Goal: Information Seeking & Learning: Learn about a topic

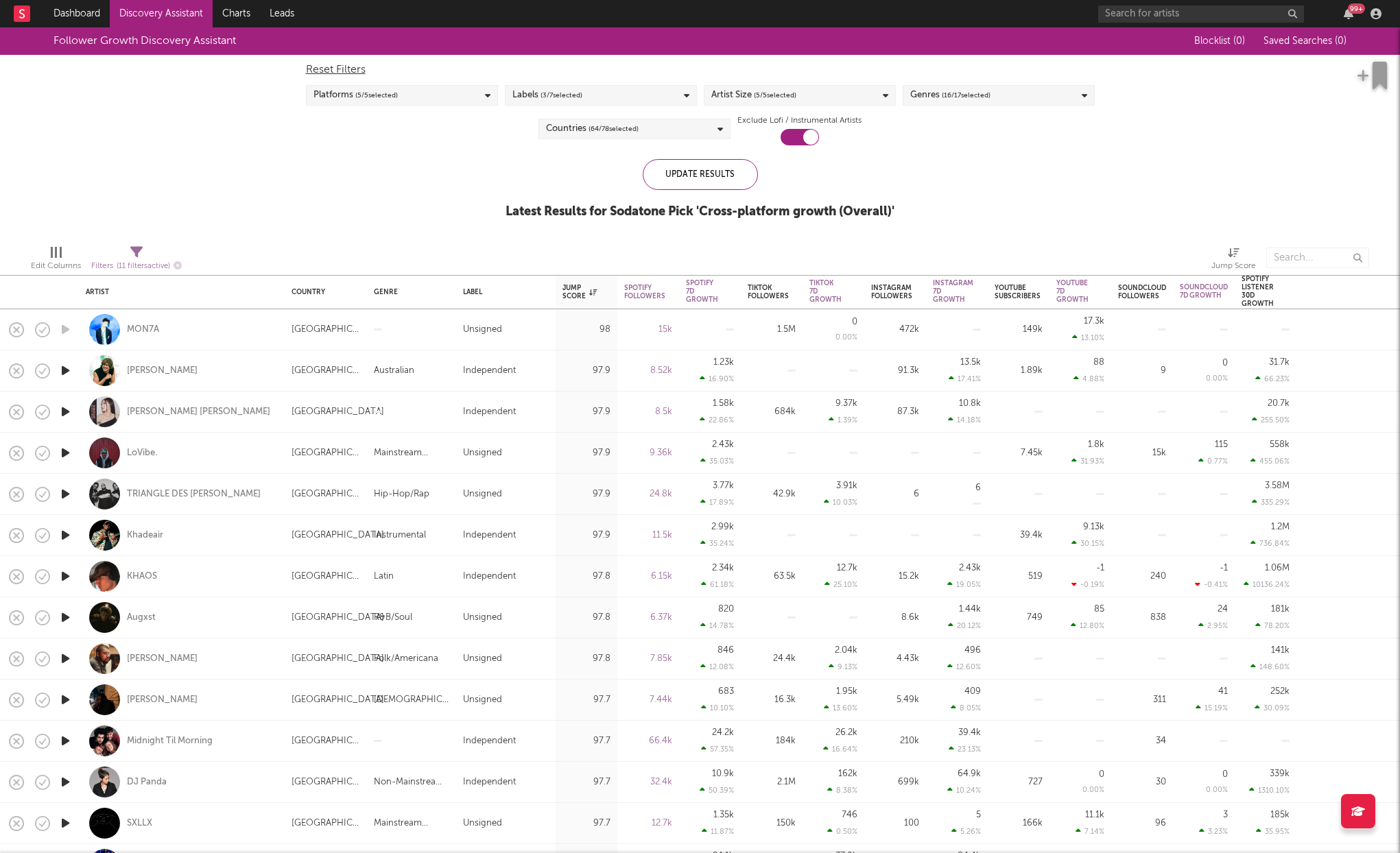
click at [144, 13] on link "Discovery Assistant" at bounding box center [161, 13] width 103 height 28
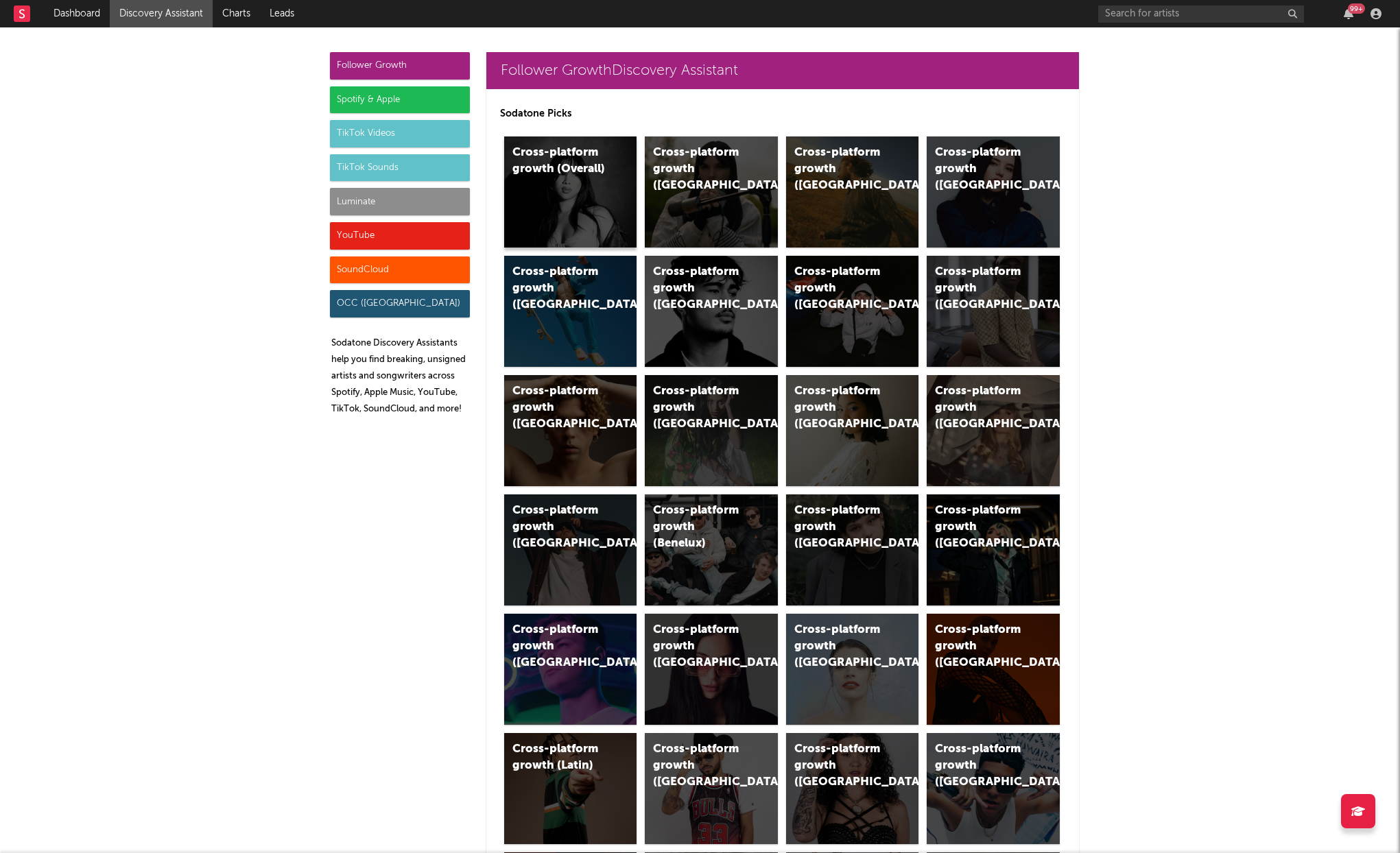
click at [567, 155] on div "Cross-platform growth (Overall)" at bounding box center [558, 160] width 93 height 33
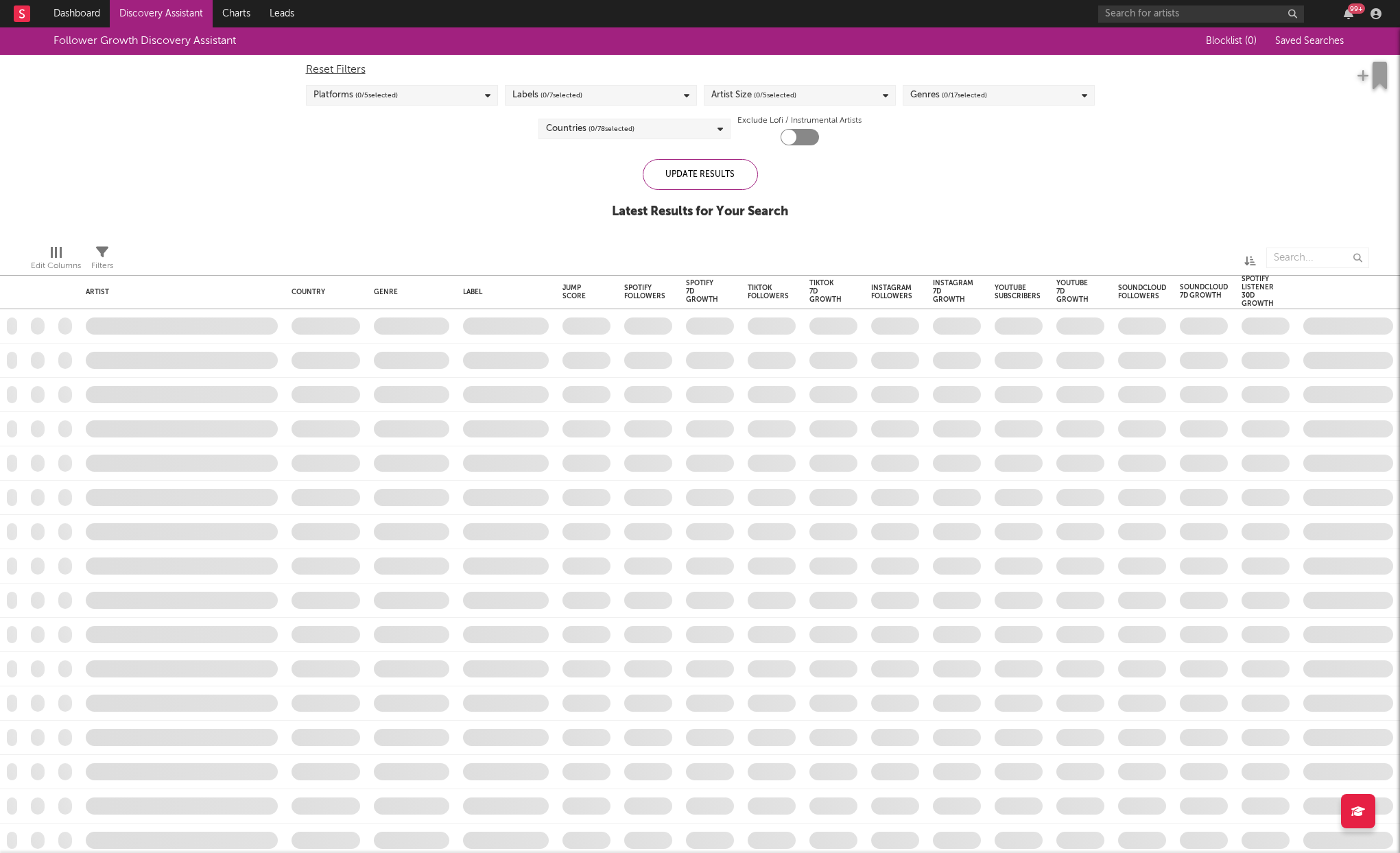
checkbox input "true"
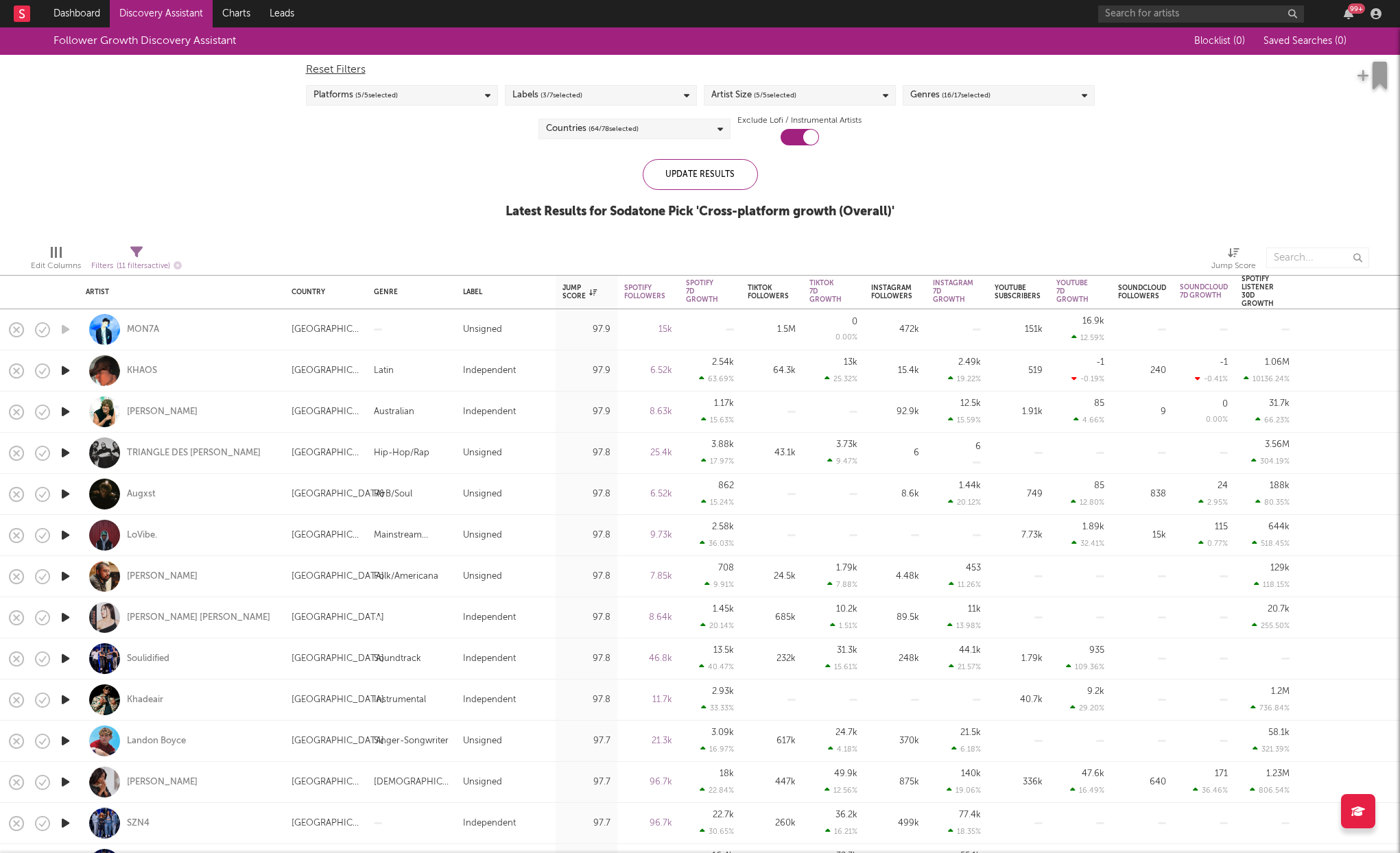
click at [62, 369] on icon "button" at bounding box center [65, 370] width 14 height 17
click at [65, 407] on icon "button" at bounding box center [65, 411] width 14 height 17
click at [62, 500] on icon "button" at bounding box center [65, 494] width 14 height 17
click at [65, 536] on icon "button" at bounding box center [65, 535] width 14 height 17
click at [62, 573] on icon "button" at bounding box center [65, 577] width 14 height 17
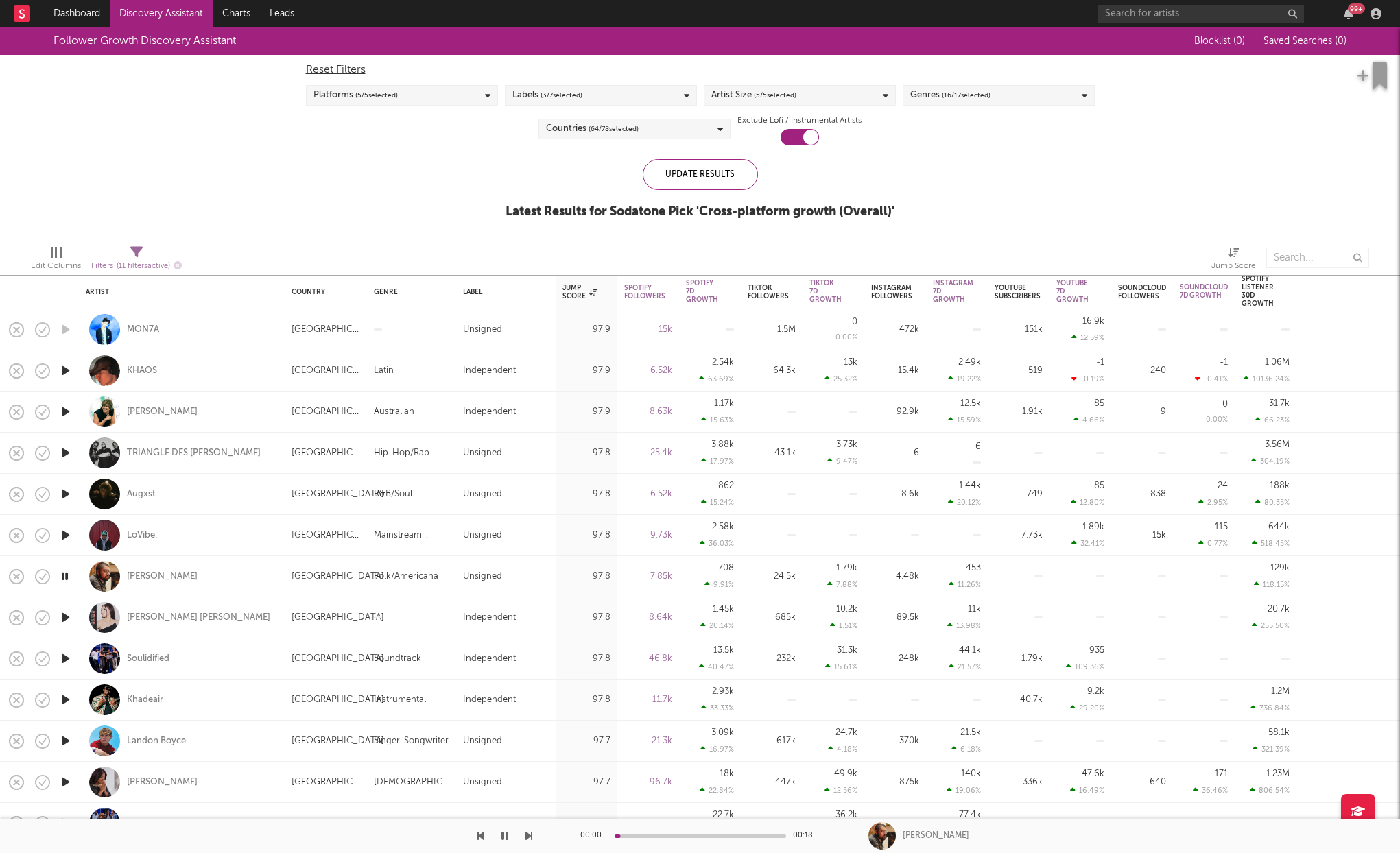
click at [63, 619] on icon "button" at bounding box center [65, 618] width 14 height 17
click at [66, 657] on icon "button" at bounding box center [65, 659] width 14 height 17
click at [65, 697] on icon "button" at bounding box center [65, 700] width 14 height 17
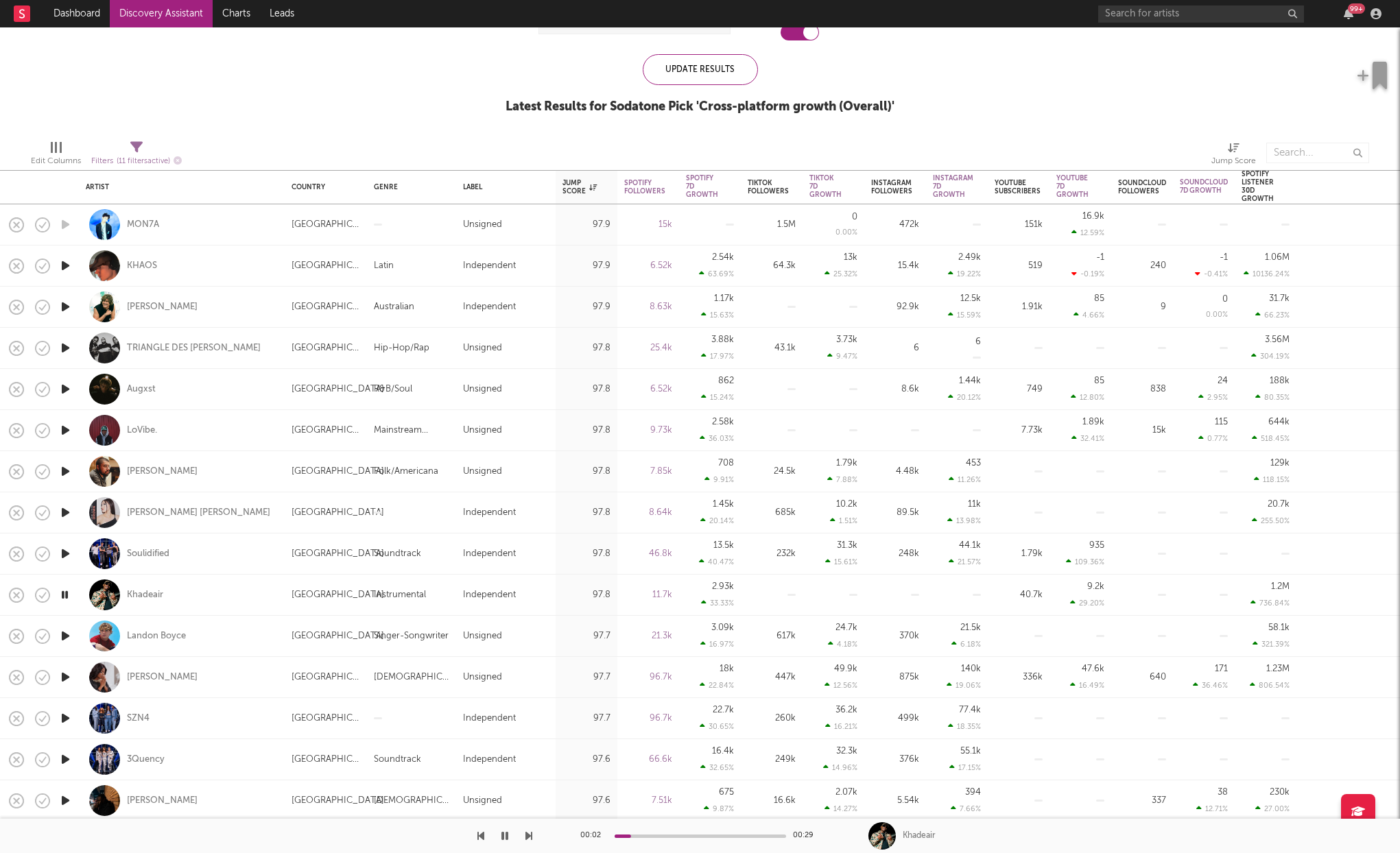
click at [61, 636] on icon "button" at bounding box center [65, 636] width 14 height 17
click at [61, 673] on icon "button" at bounding box center [65, 678] width 14 height 17
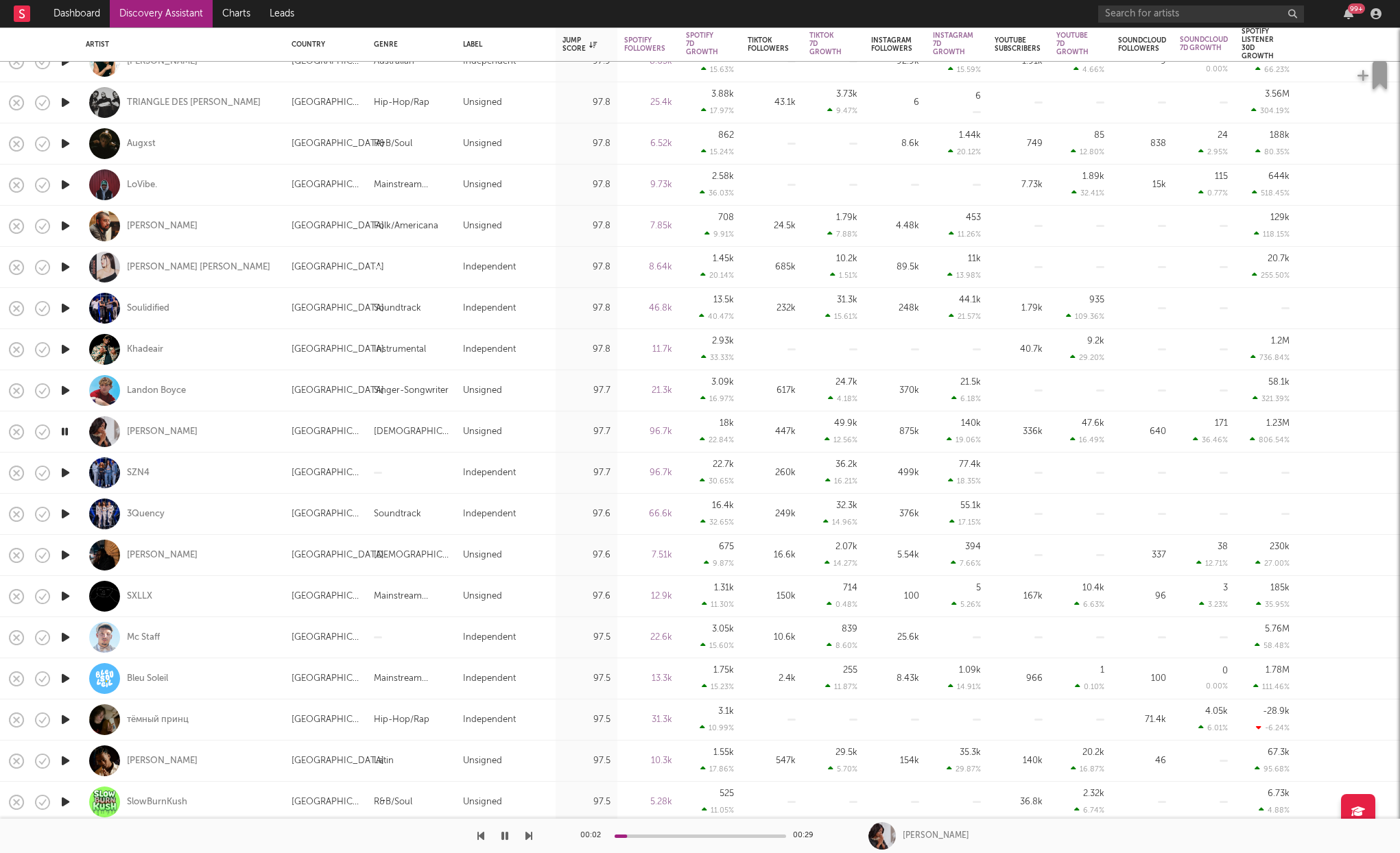
click at [63, 474] on icon "button" at bounding box center [65, 473] width 14 height 17
click at [61, 511] on icon "button" at bounding box center [65, 514] width 14 height 17
click at [66, 554] on icon "button" at bounding box center [65, 555] width 14 height 17
click at [63, 592] on icon "button" at bounding box center [65, 596] width 14 height 17
click at [65, 631] on icon "button" at bounding box center [65, 637] width 14 height 17
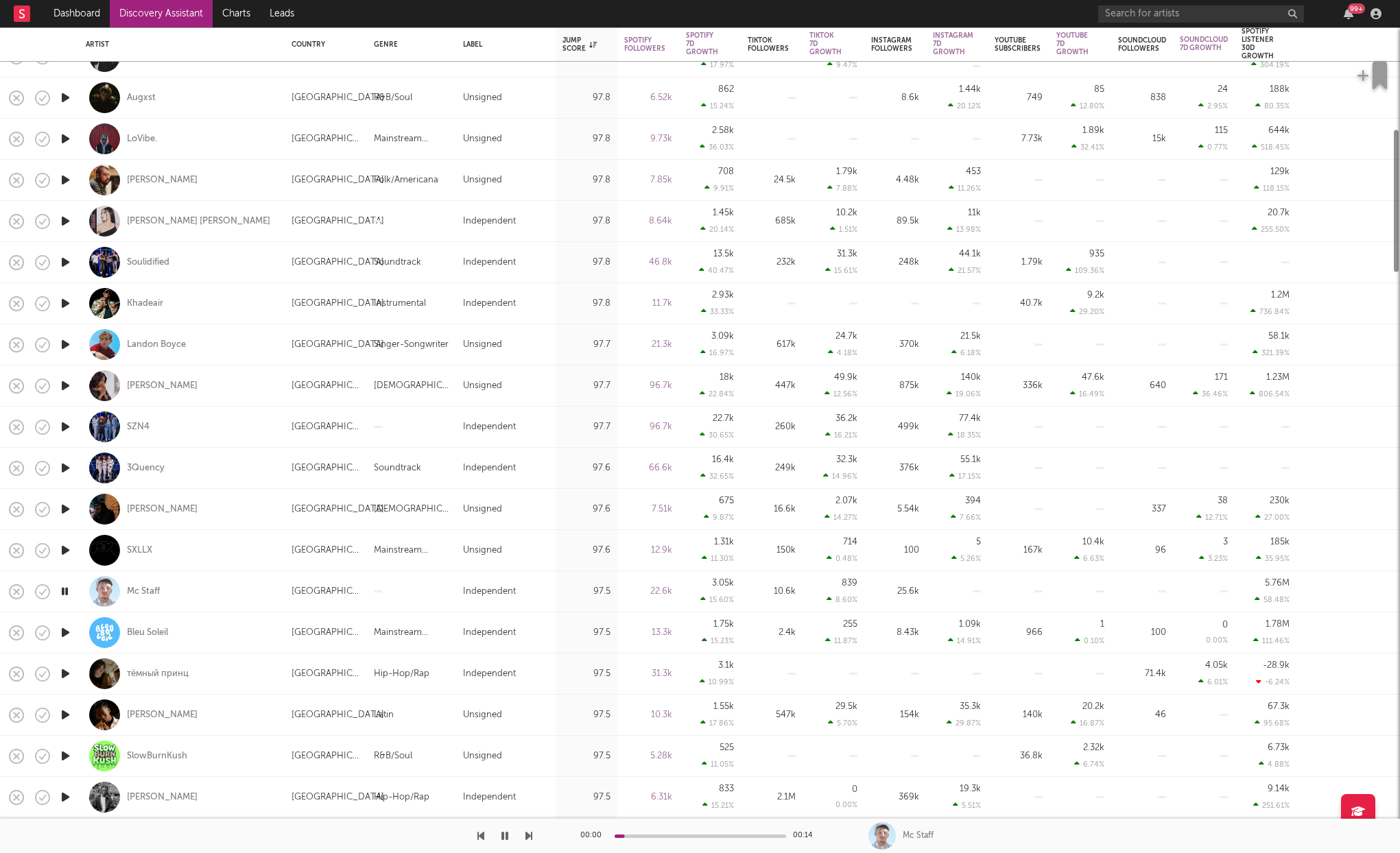
click at [63, 634] on icon "button" at bounding box center [65, 633] width 14 height 17
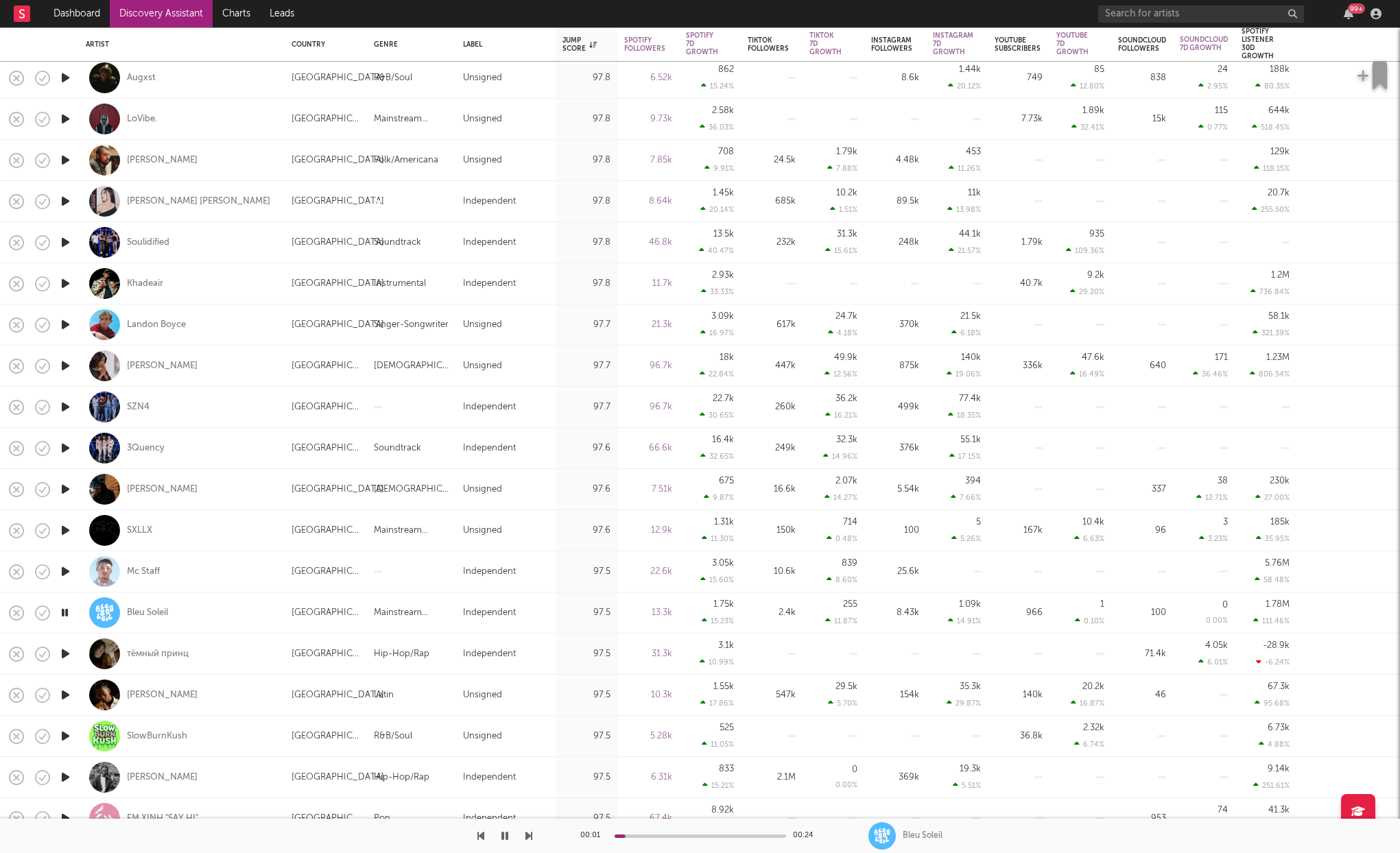
click at [63, 650] on icon "button" at bounding box center [65, 654] width 14 height 17
click at [65, 694] on icon "button" at bounding box center [65, 695] width 14 height 17
click at [65, 738] on icon "button" at bounding box center [65, 736] width 14 height 17
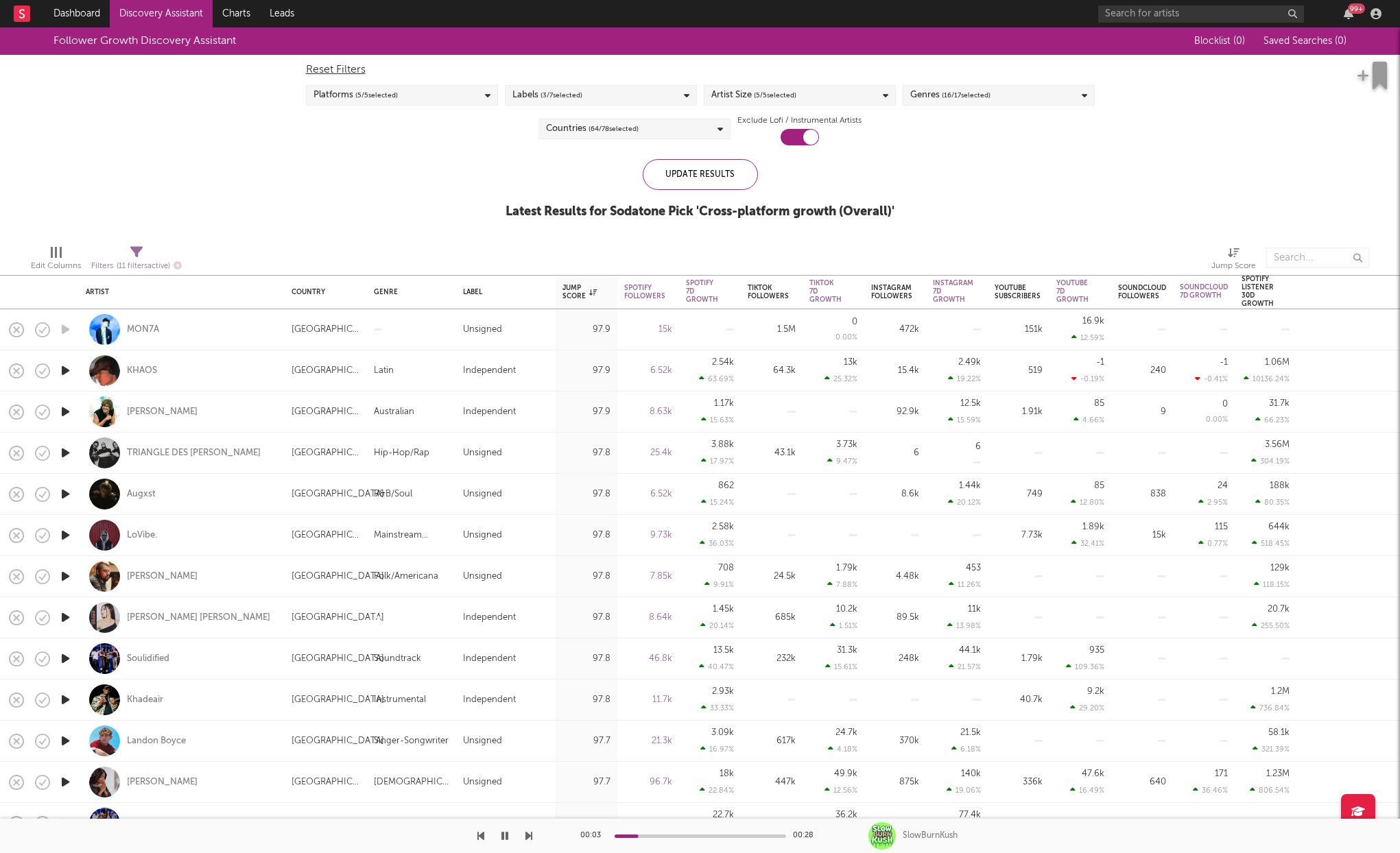
click at [629, 98] on div "Labels ( 3 / 7 selected)" at bounding box center [600, 95] width 192 height 21
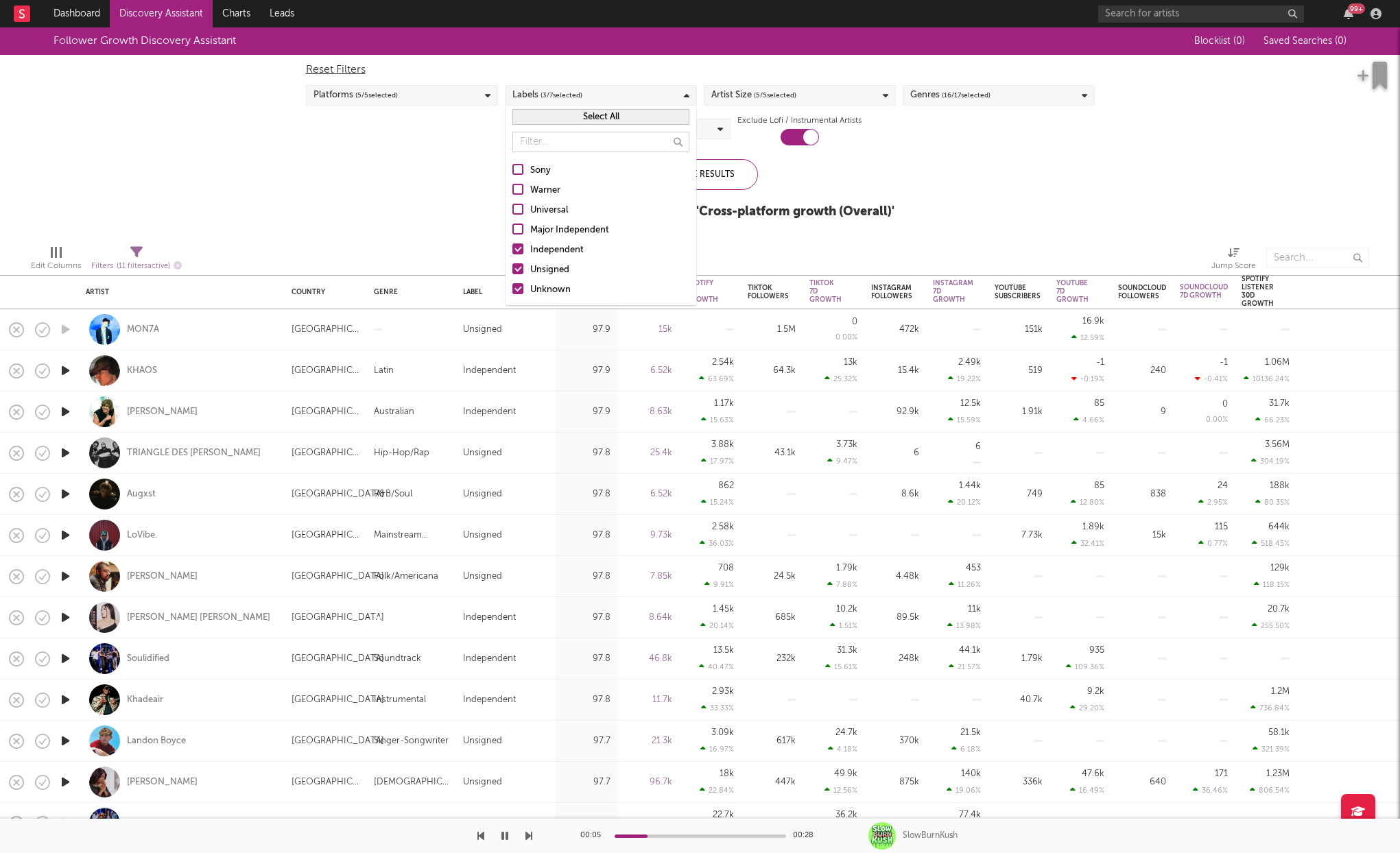
click at [520, 173] on div at bounding box center [517, 169] width 11 height 11
click at [512, 173] on input "Sony" at bounding box center [512, 171] width 0 height 17
click at [520, 201] on div "Sony Warner Universal Major Independent Independent Unsigned Unknown" at bounding box center [600, 230] width 191 height 149
click at [515, 181] on div "Sony Warner Universal Major Independent Independent Unsigned Unknown" at bounding box center [600, 230] width 191 height 149
click at [515, 186] on div at bounding box center [517, 189] width 11 height 11
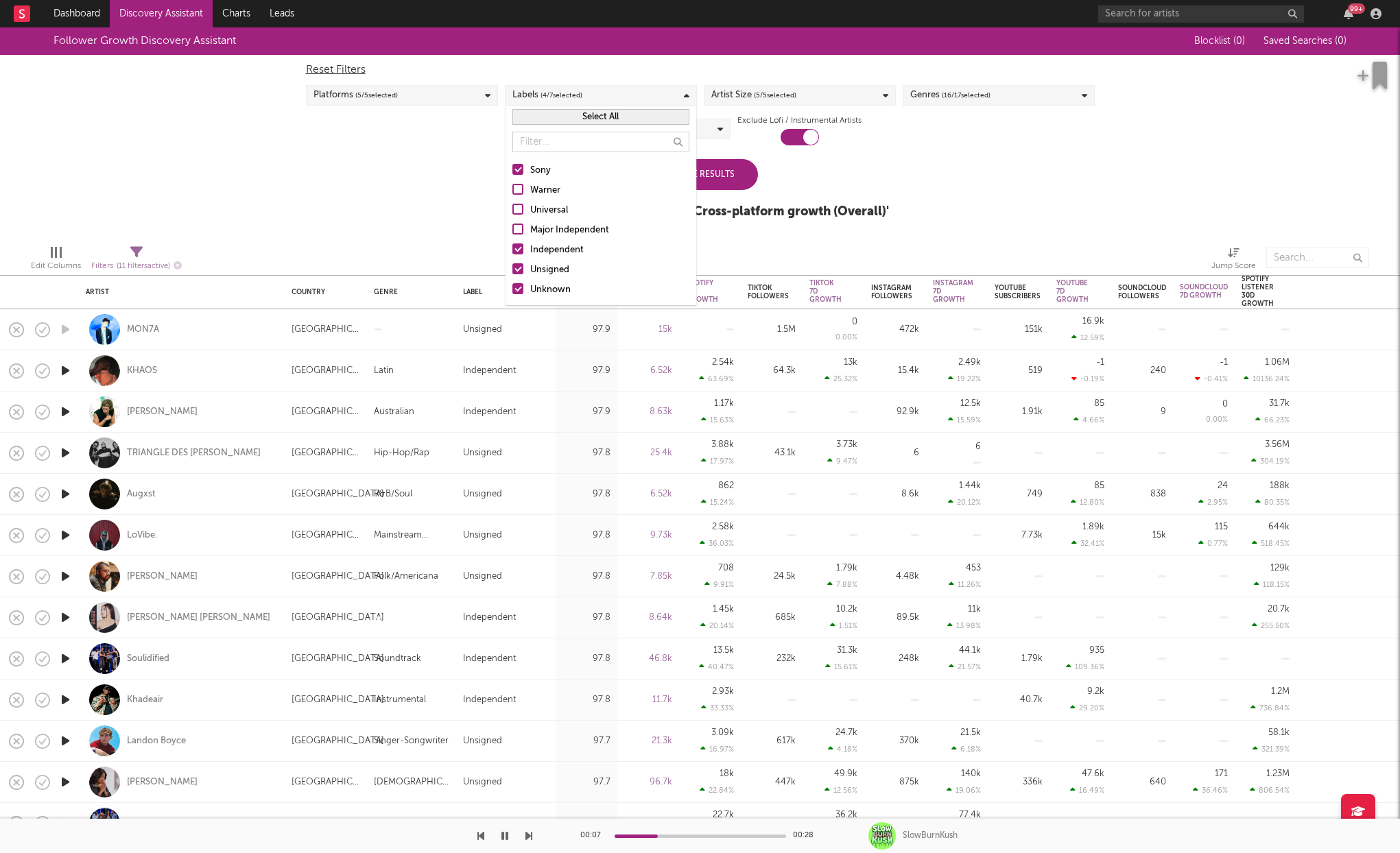
click at [512, 186] on input "Warner" at bounding box center [512, 191] width 0 height 17
click at [515, 210] on div at bounding box center [517, 209] width 11 height 11
click at [512, 210] on input "Universal" at bounding box center [512, 211] width 0 height 17
click at [516, 232] on div at bounding box center [517, 228] width 11 height 11
click at [512, 232] on input "Major Independent" at bounding box center [512, 231] width 0 height 17
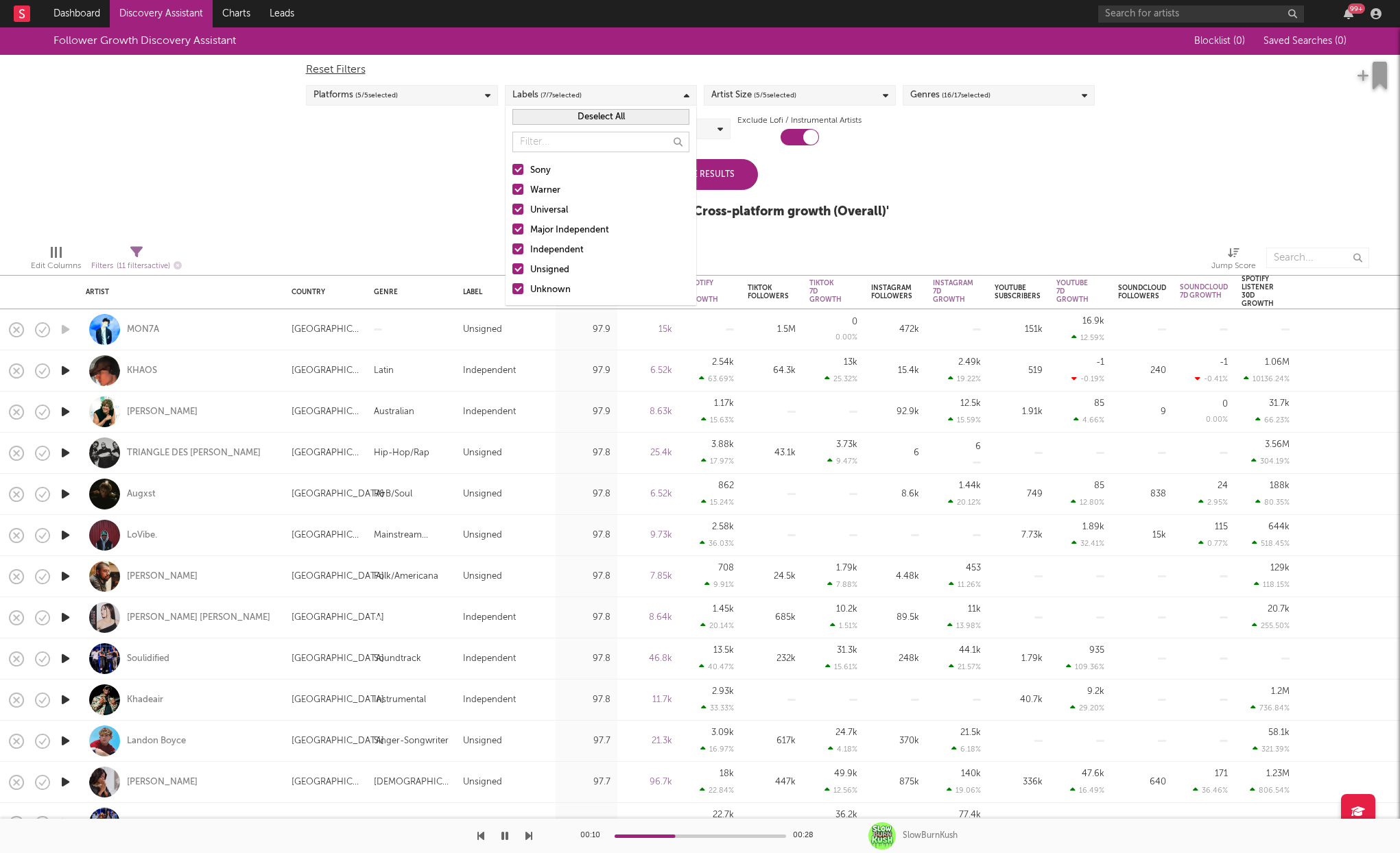
click at [866, 163] on div "Update Results Latest Results for Your Search ' Cross-platform growth (Overall)…" at bounding box center [700, 196] width 377 height 75
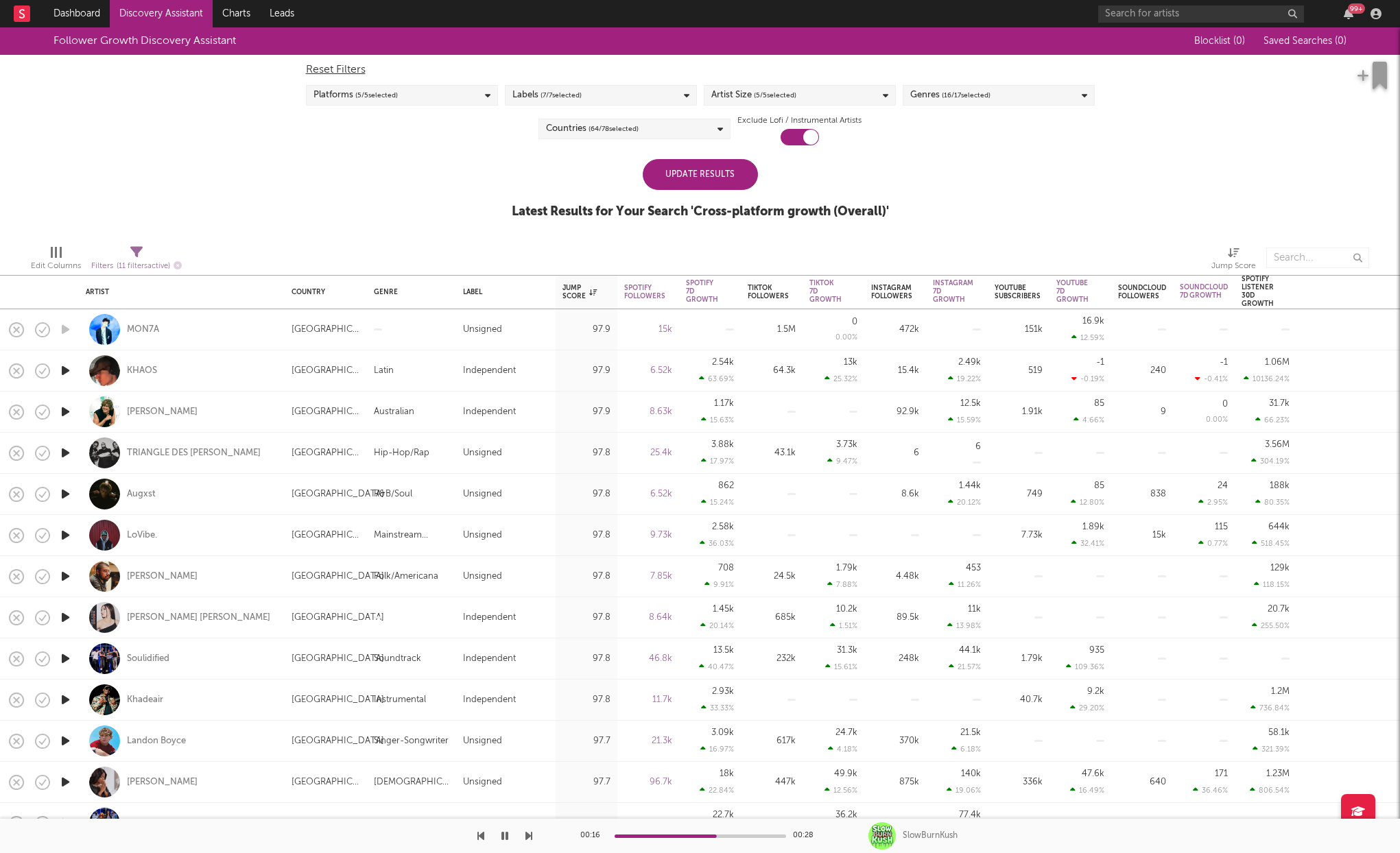
click at [701, 120] on div "Countries ( 64 / 78 selected)" at bounding box center [634, 128] width 192 height 21
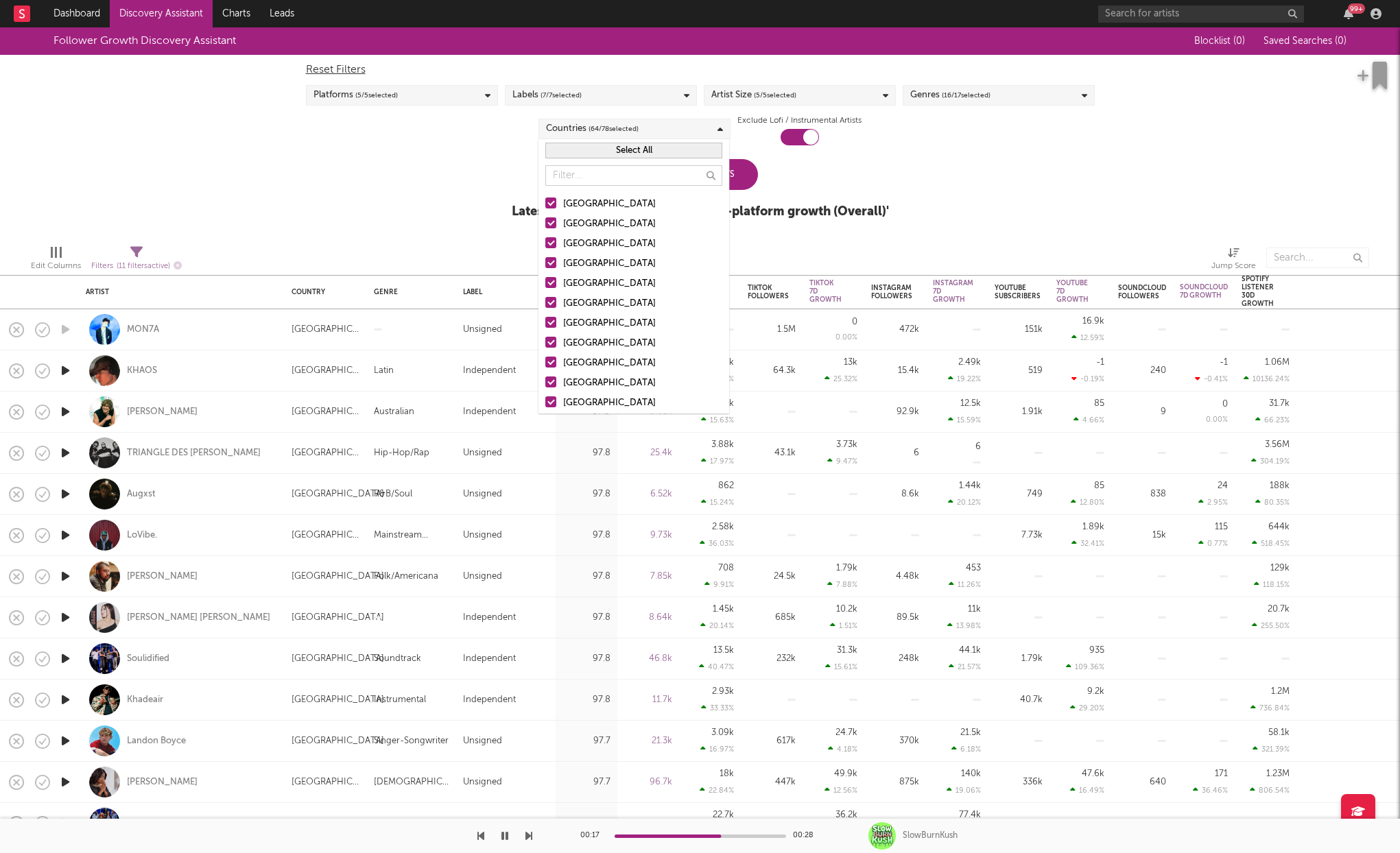
click at [647, 147] on button "Select All" at bounding box center [634, 150] width 177 height 16
click at [647, 147] on button "Deselect All" at bounding box center [634, 150] width 177 height 16
click at [570, 204] on div "[GEOGRAPHIC_DATA]" at bounding box center [643, 205] width 159 height 17
click at [546, 204] on input "[GEOGRAPHIC_DATA]" at bounding box center [546, 205] width 0 height 17
click at [576, 238] on div "[GEOGRAPHIC_DATA]" at bounding box center [643, 244] width 159 height 17
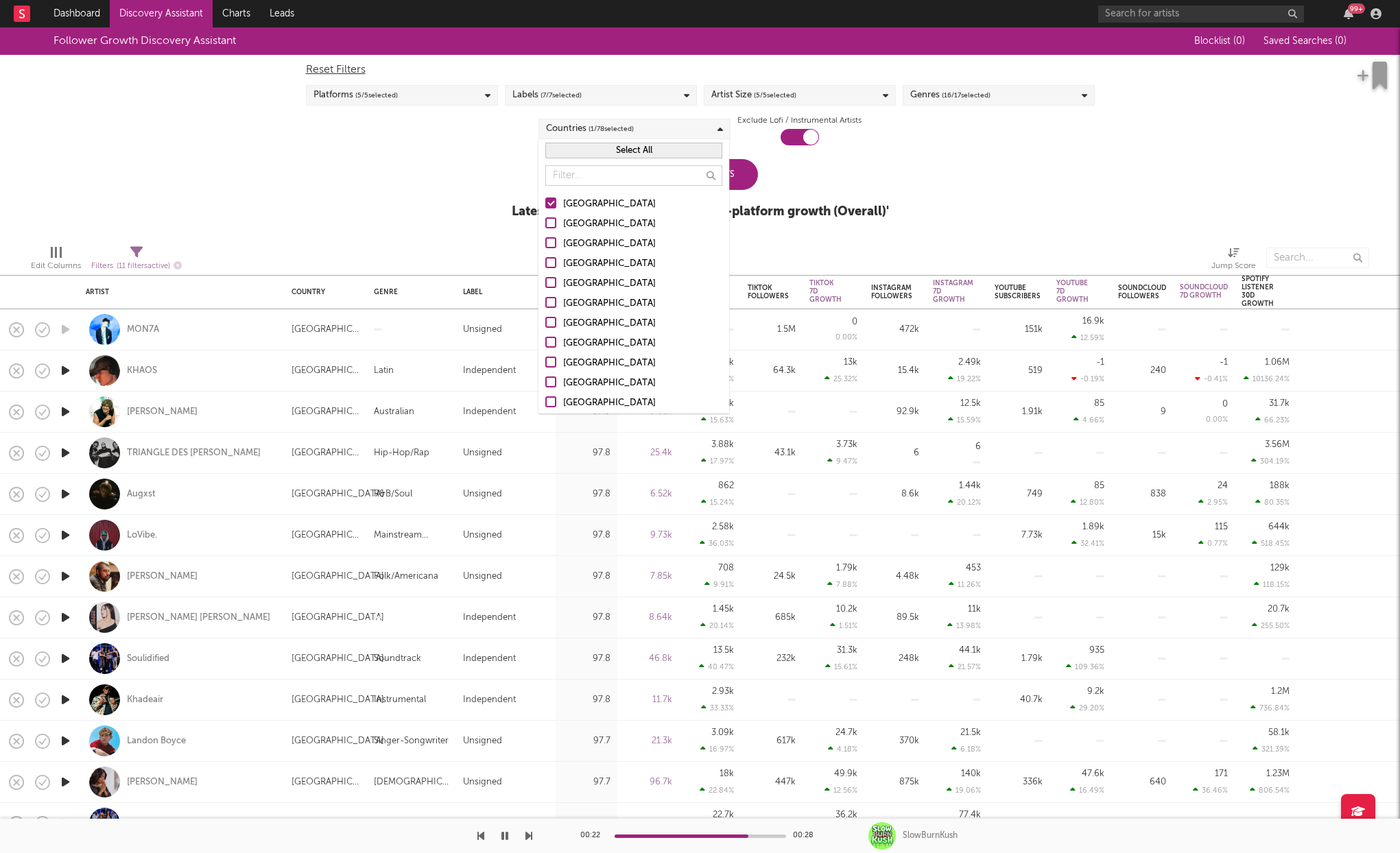
click at [546, 238] on input "[GEOGRAPHIC_DATA]" at bounding box center [546, 244] width 0 height 17
click at [566, 242] on div "[GEOGRAPHIC_DATA]" at bounding box center [643, 244] width 159 height 17
click at [546, 242] on input "[GEOGRAPHIC_DATA]" at bounding box center [546, 244] width 0 height 17
click at [739, 178] on div "Update Results" at bounding box center [700, 175] width 115 height 31
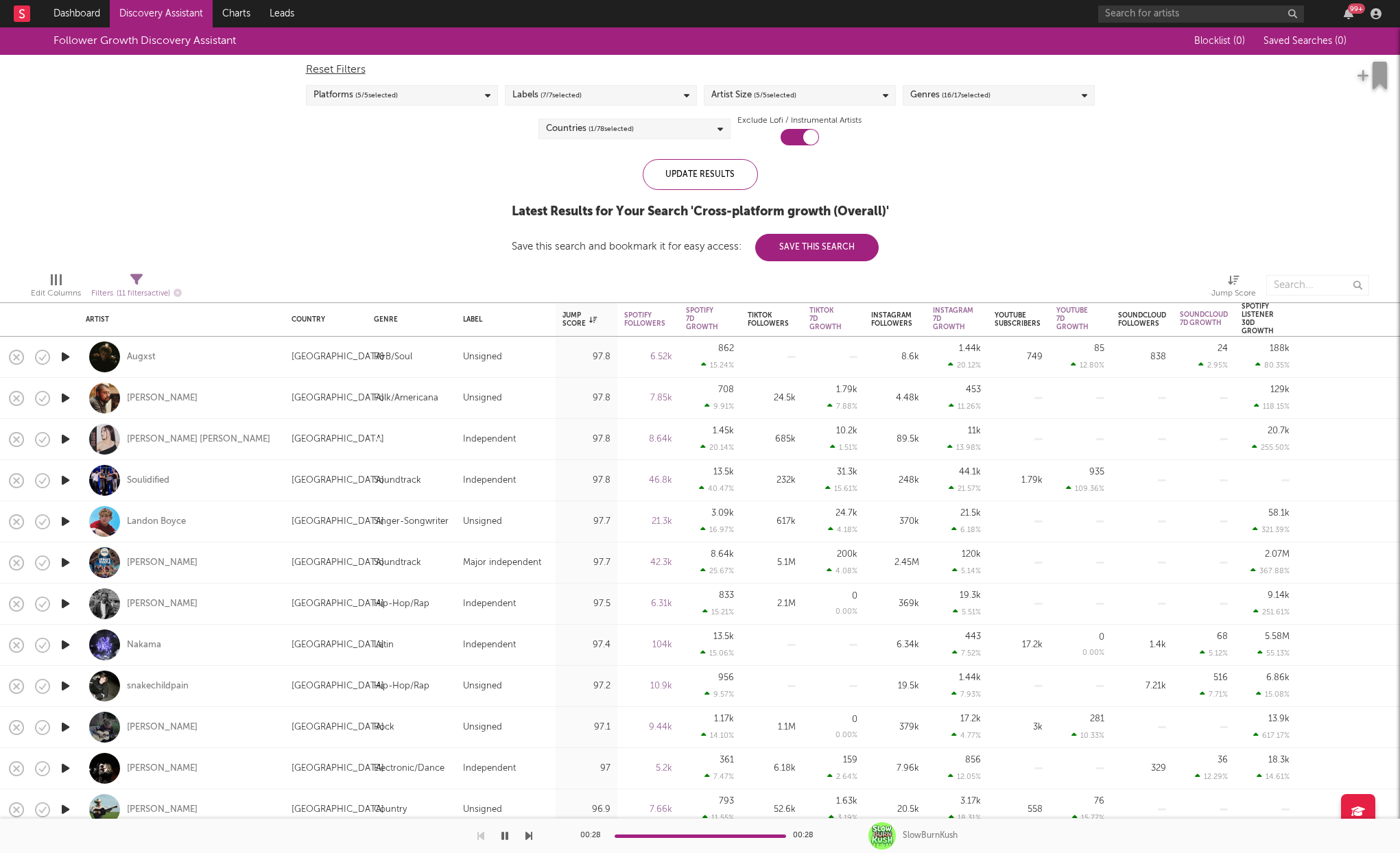
click at [63, 561] on icon "button" at bounding box center [65, 563] width 14 height 17
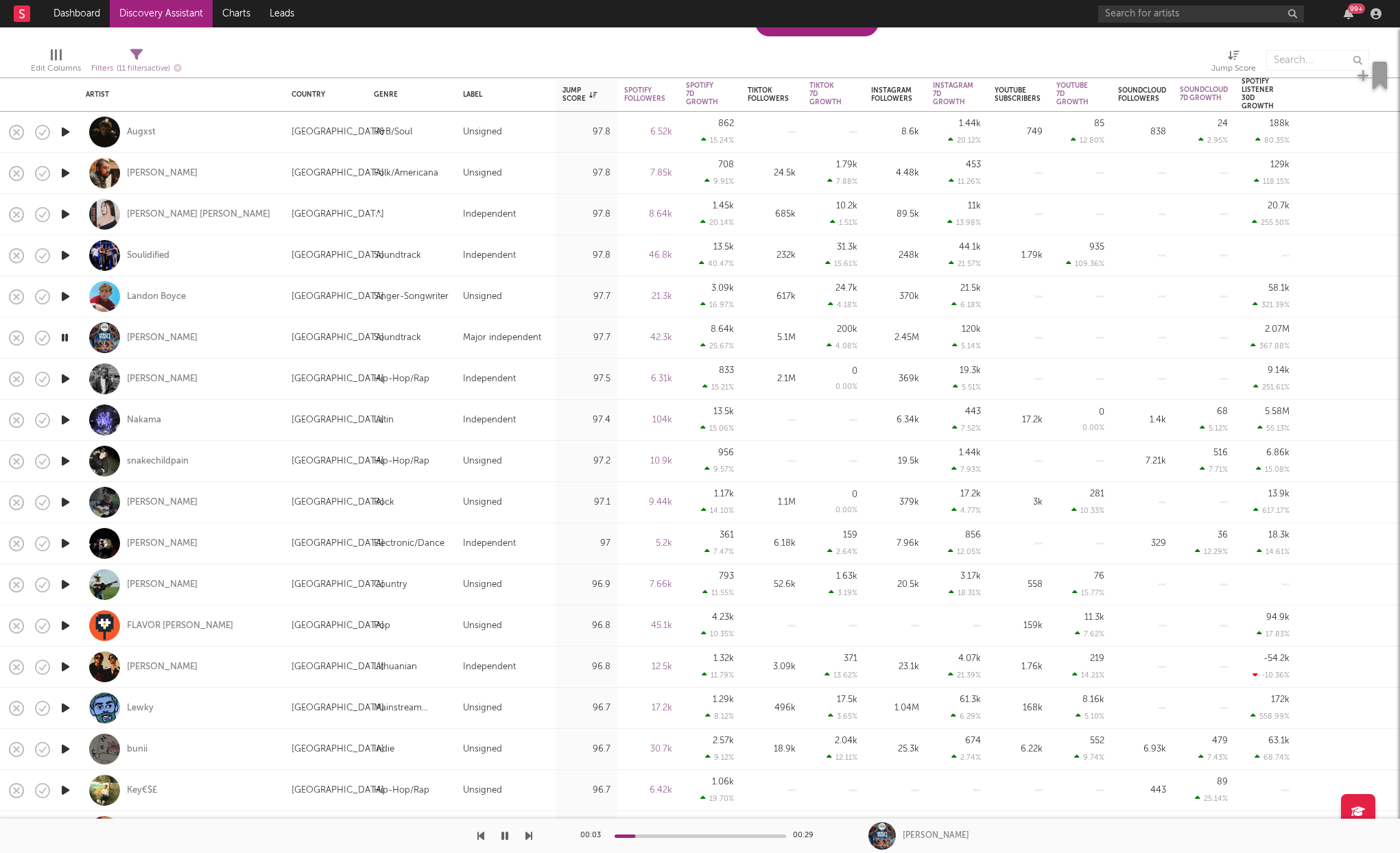
click at [65, 377] on icon "button" at bounding box center [65, 379] width 14 height 17
click at [65, 418] on icon "button" at bounding box center [65, 420] width 14 height 17
click at [65, 465] on icon "button" at bounding box center [65, 461] width 14 height 17
click at [62, 497] on icon "button" at bounding box center [65, 502] width 14 height 17
click at [61, 539] on icon "button" at bounding box center [65, 543] width 14 height 17
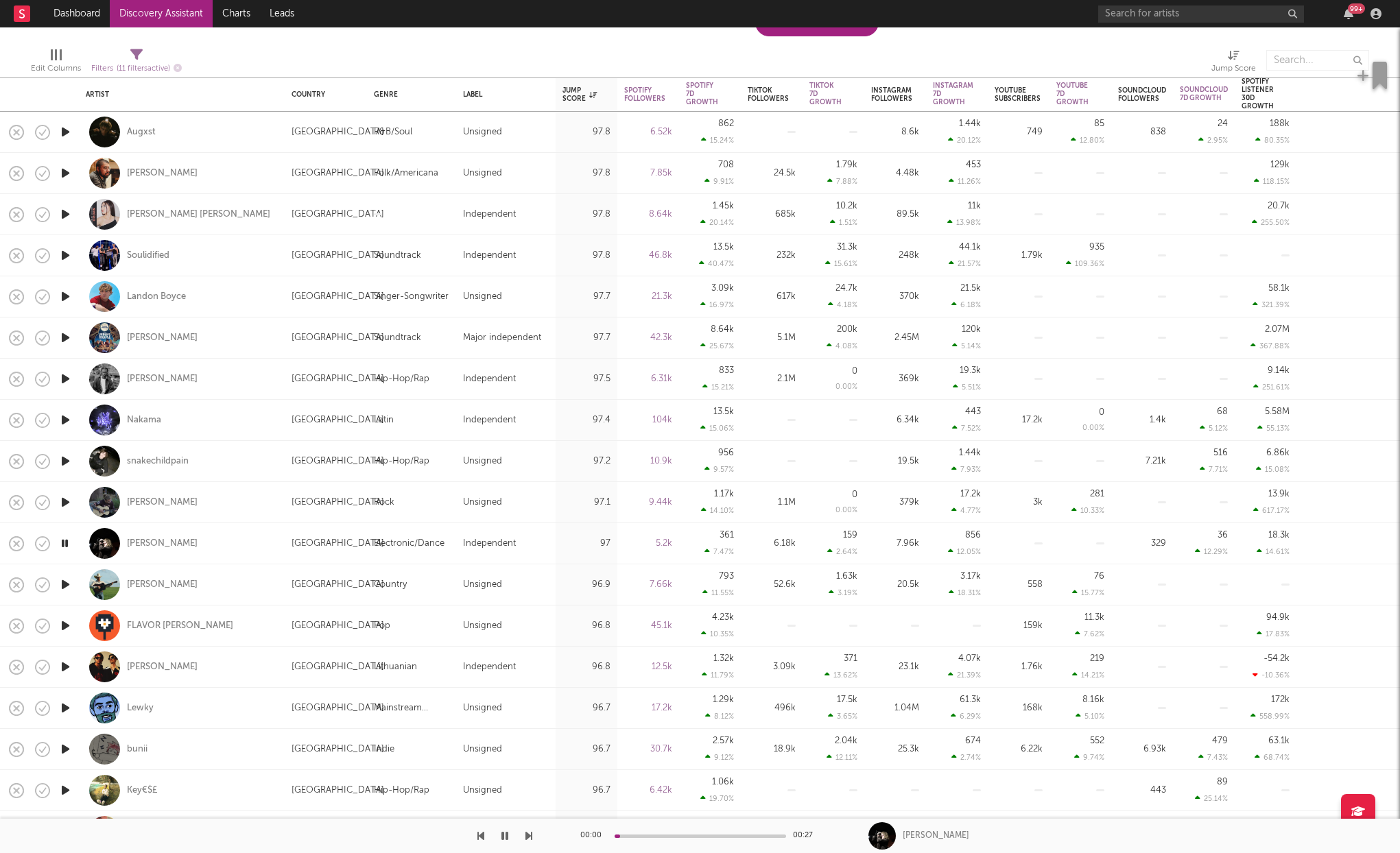
click at [65, 586] on icon "button" at bounding box center [65, 584] width 14 height 17
click at [69, 624] on icon "button" at bounding box center [65, 625] width 14 height 17
click at [65, 663] on icon "button" at bounding box center [65, 667] width 14 height 17
click at [65, 703] on icon "button" at bounding box center [65, 708] width 14 height 17
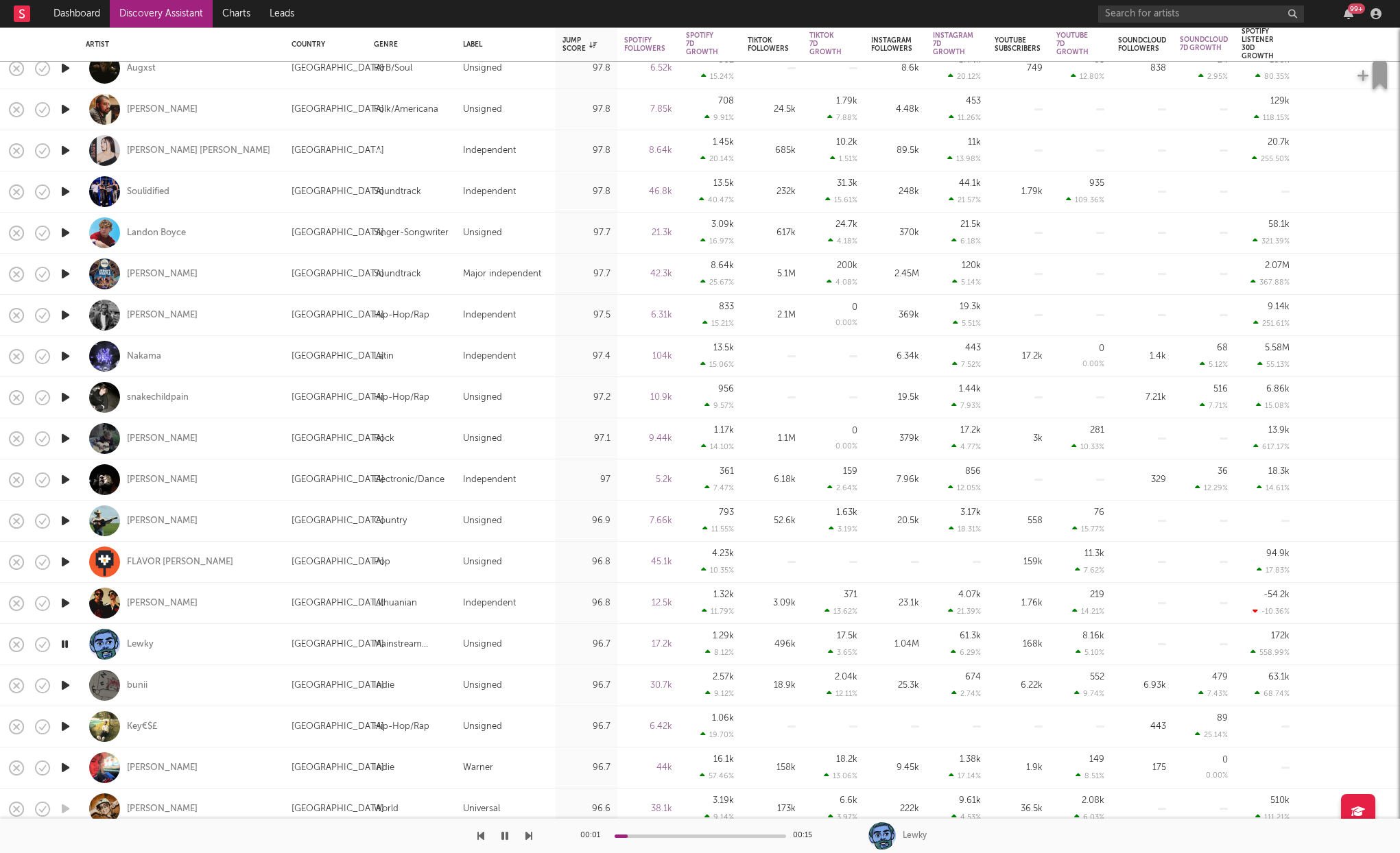
click at [62, 688] on icon "button" at bounding box center [65, 685] width 14 height 17
click at [73, 646] on div at bounding box center [65, 645] width 28 height 41
select select "1w"
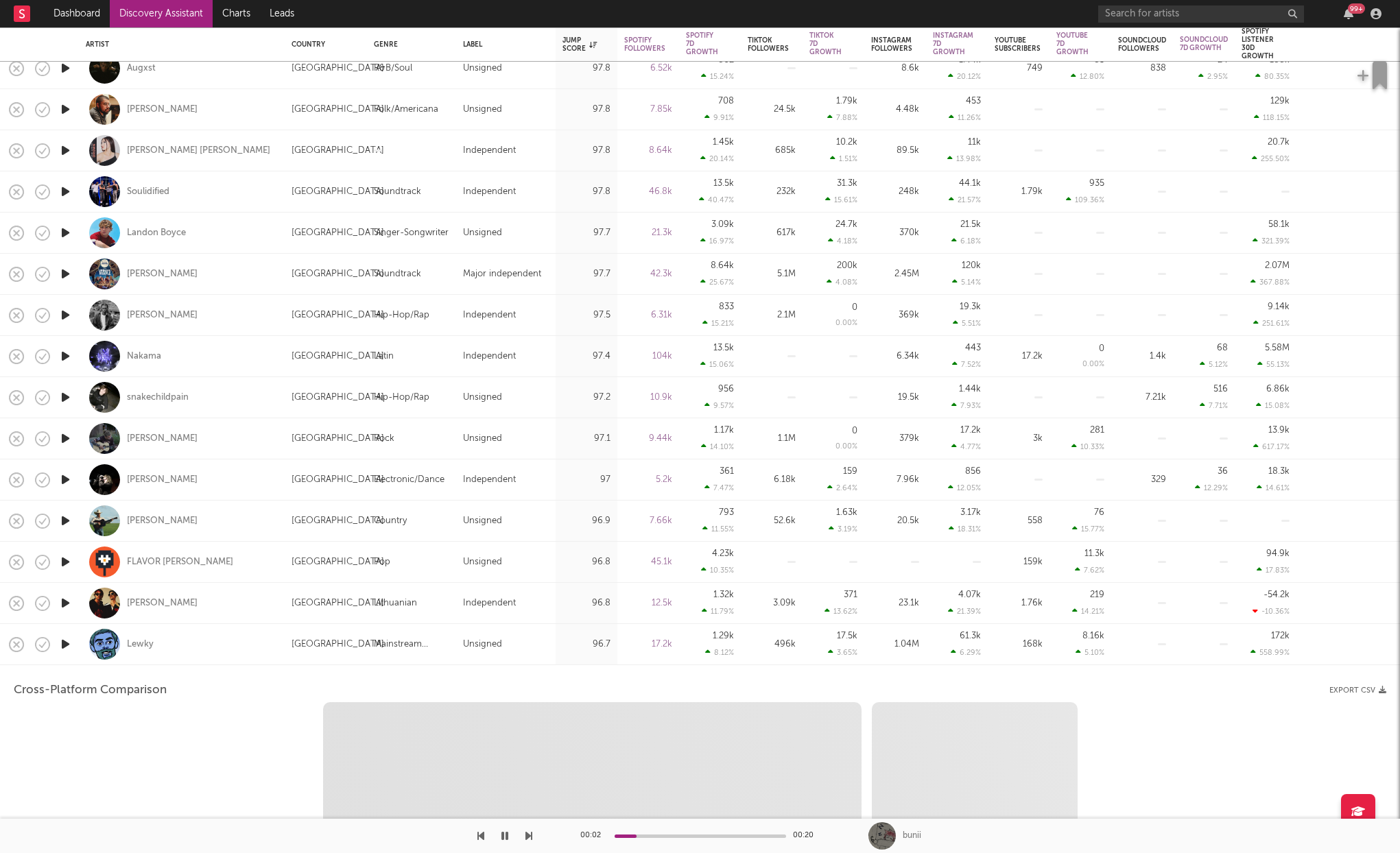
click at [73, 646] on div at bounding box center [65, 645] width 28 height 41
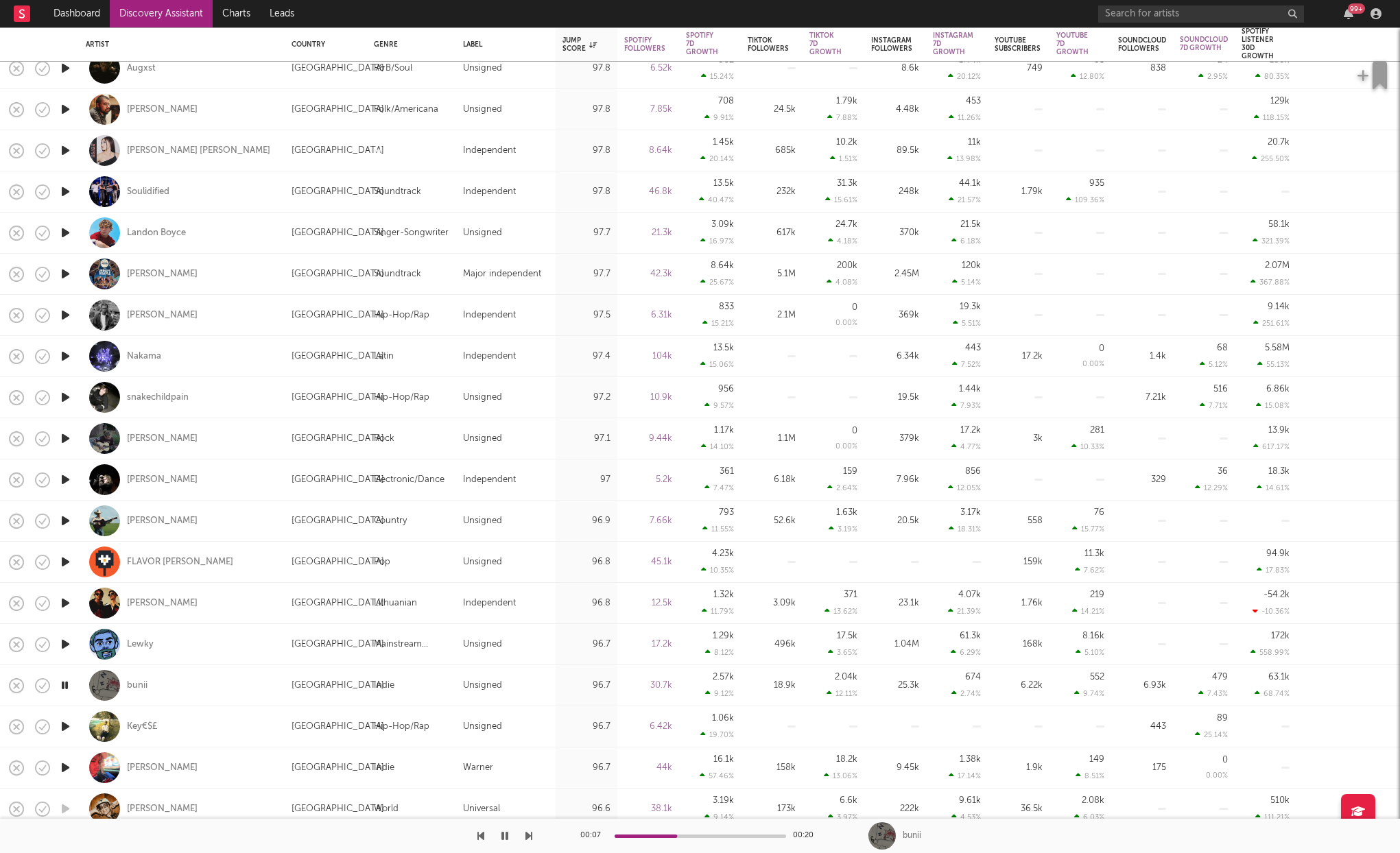
click at [60, 720] on icon "button" at bounding box center [65, 726] width 14 height 17
click at [62, 762] on icon "button" at bounding box center [65, 767] width 14 height 17
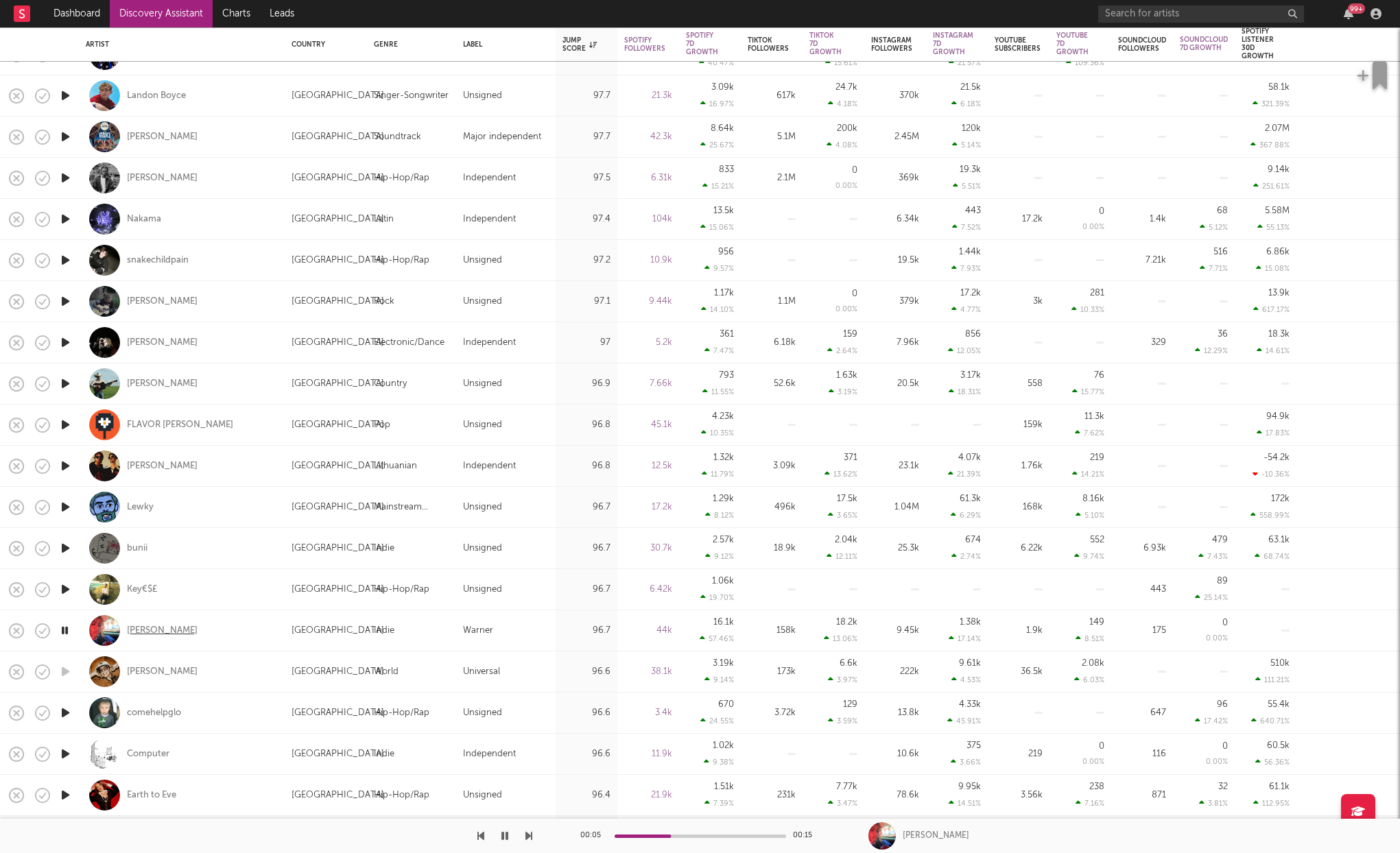
click at [150, 632] on div "[PERSON_NAME]" at bounding box center [162, 631] width 71 height 13
click at [62, 710] on icon "button" at bounding box center [65, 713] width 14 height 17
click at [62, 795] on icon "button" at bounding box center [65, 795] width 14 height 17
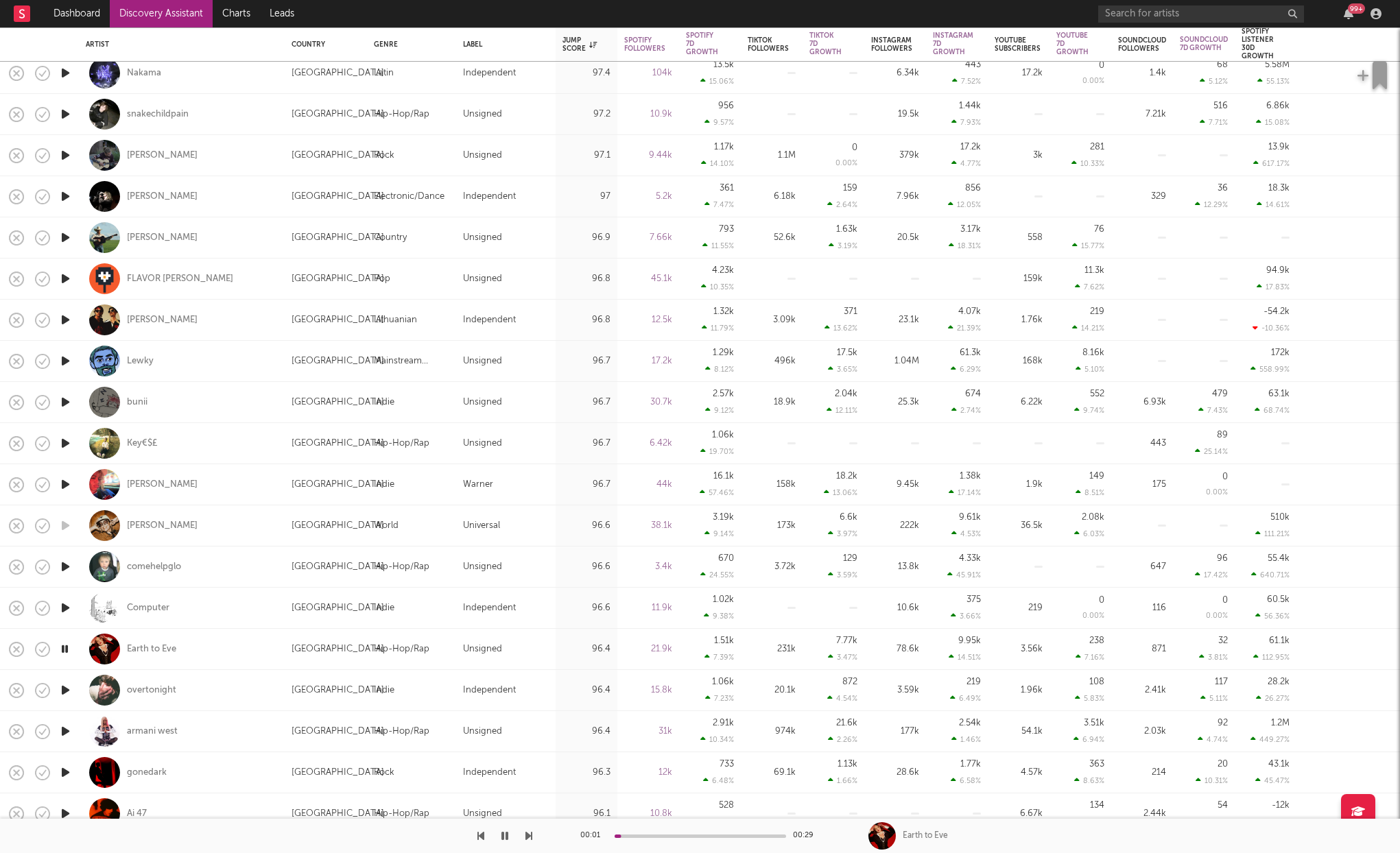
click at [63, 690] on icon "button" at bounding box center [65, 690] width 14 height 17
click at [62, 731] on icon "button" at bounding box center [65, 731] width 14 height 17
click at [66, 774] on icon "button" at bounding box center [65, 772] width 14 height 17
click at [61, 811] on icon "button" at bounding box center [65, 814] width 14 height 17
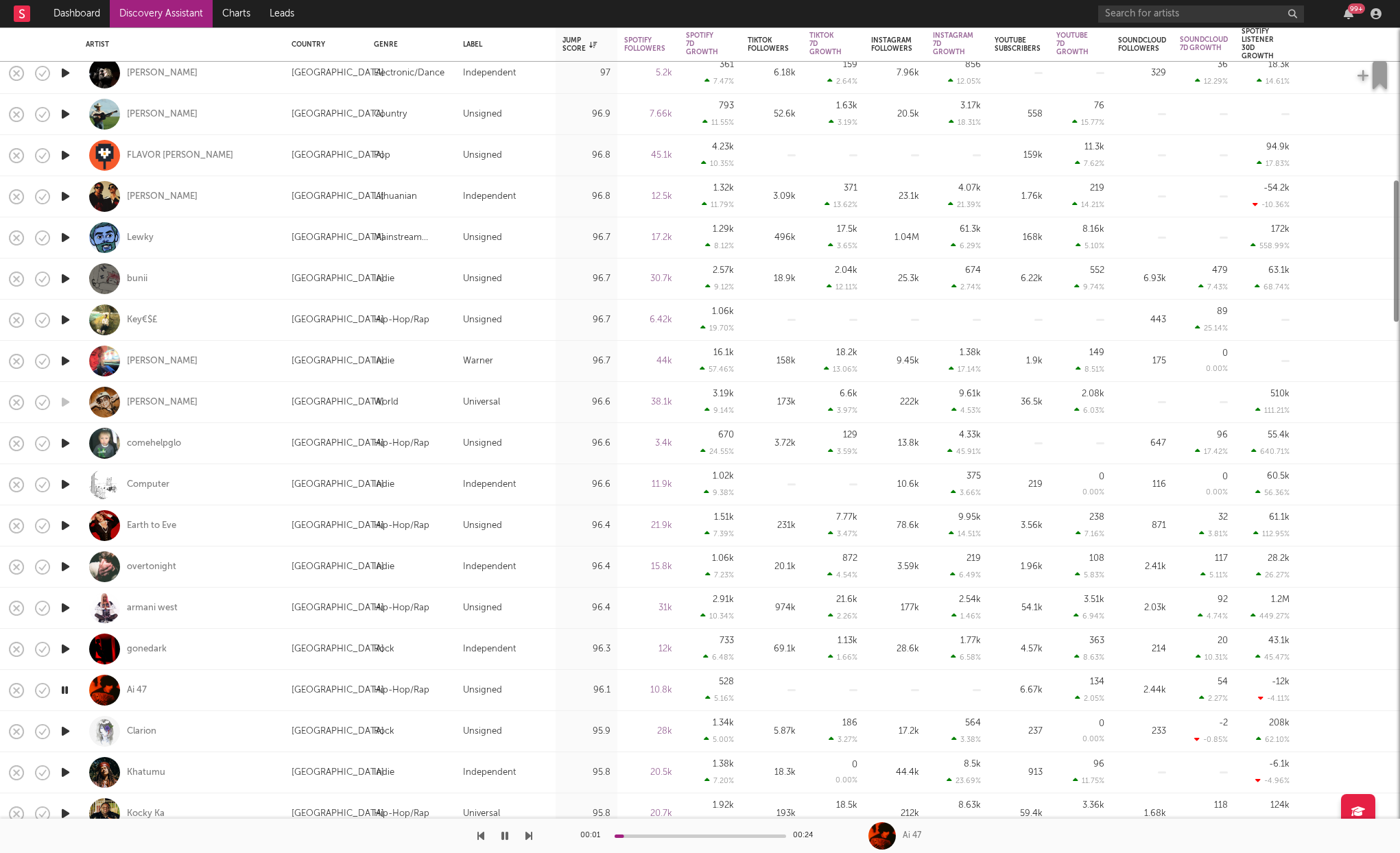
click at [60, 726] on icon "button" at bounding box center [65, 731] width 14 height 17
click at [62, 769] on icon "button" at bounding box center [65, 772] width 14 height 17
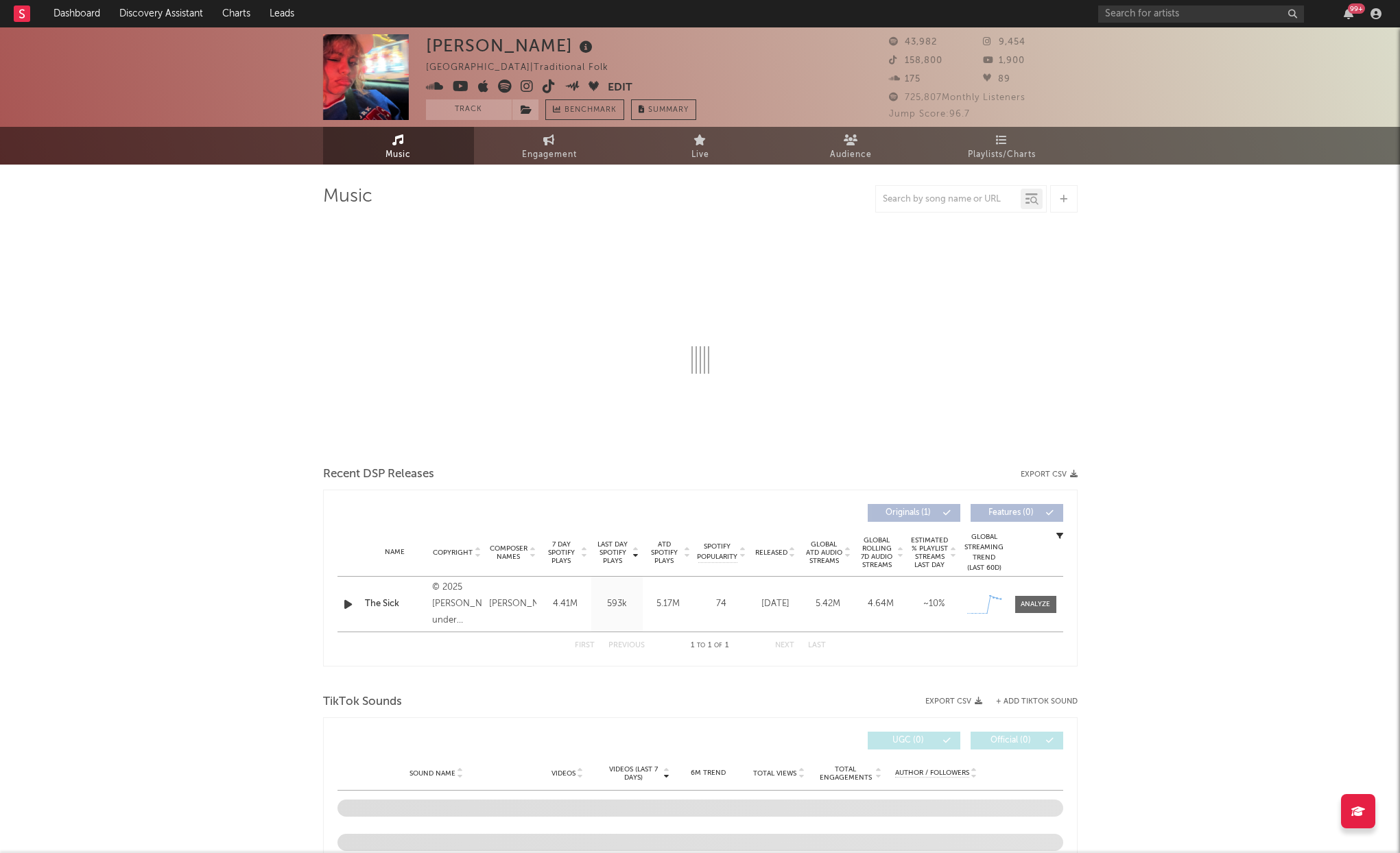
select select "1w"
